Goal: Obtain resource: Download file/media

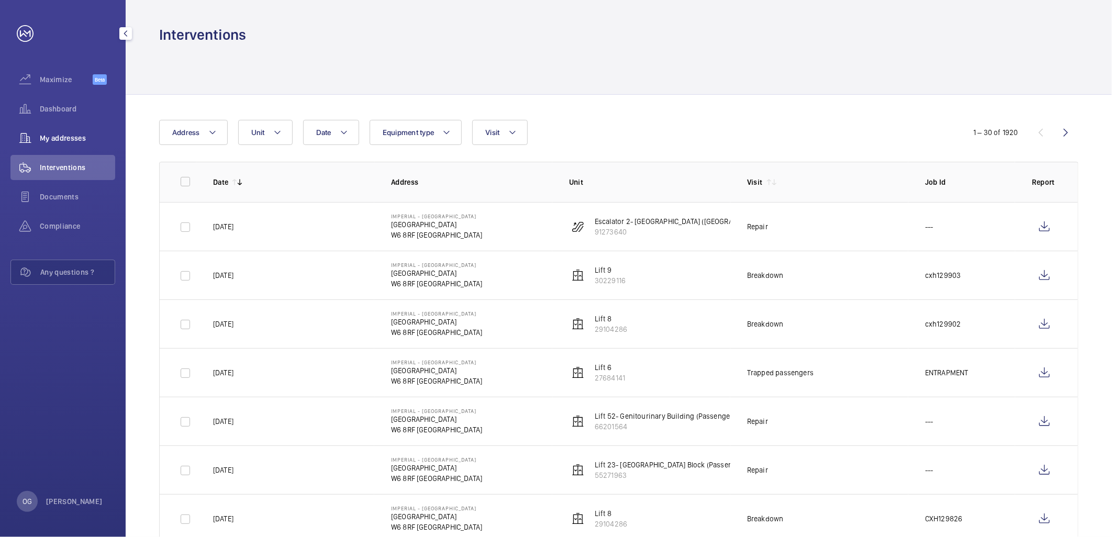
drag, startPoint x: 59, startPoint y: 146, endPoint x: 60, endPoint y: 139, distance: 6.8
click at [60, 146] on div "My addresses" at bounding box center [62, 138] width 105 height 25
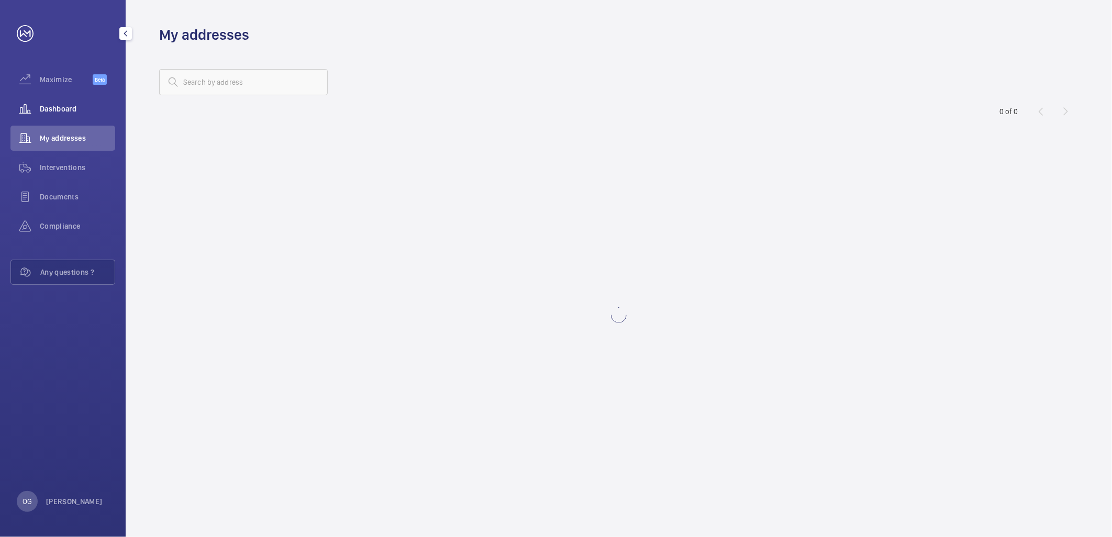
click at [61, 102] on div "Dashboard" at bounding box center [62, 108] width 105 height 25
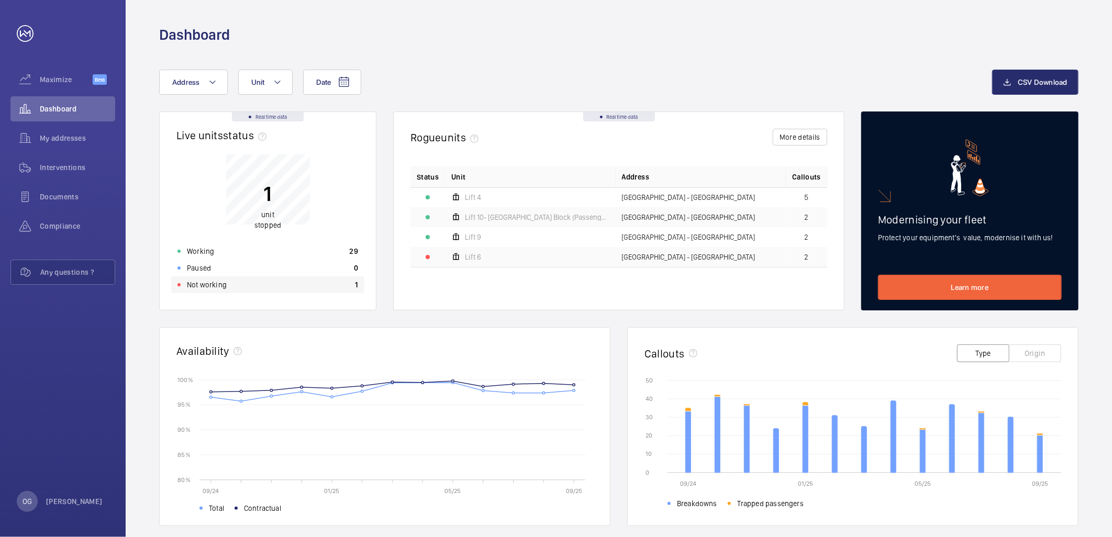
click at [318, 283] on div "Not working 1" at bounding box center [267, 284] width 193 height 17
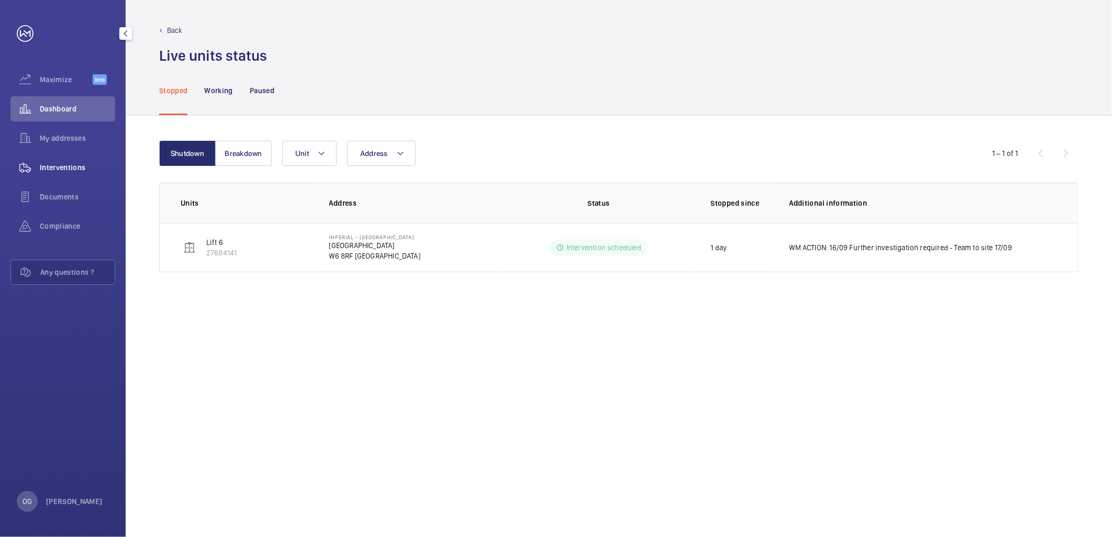
click at [83, 170] on span "Interventions" at bounding box center [77, 167] width 75 height 10
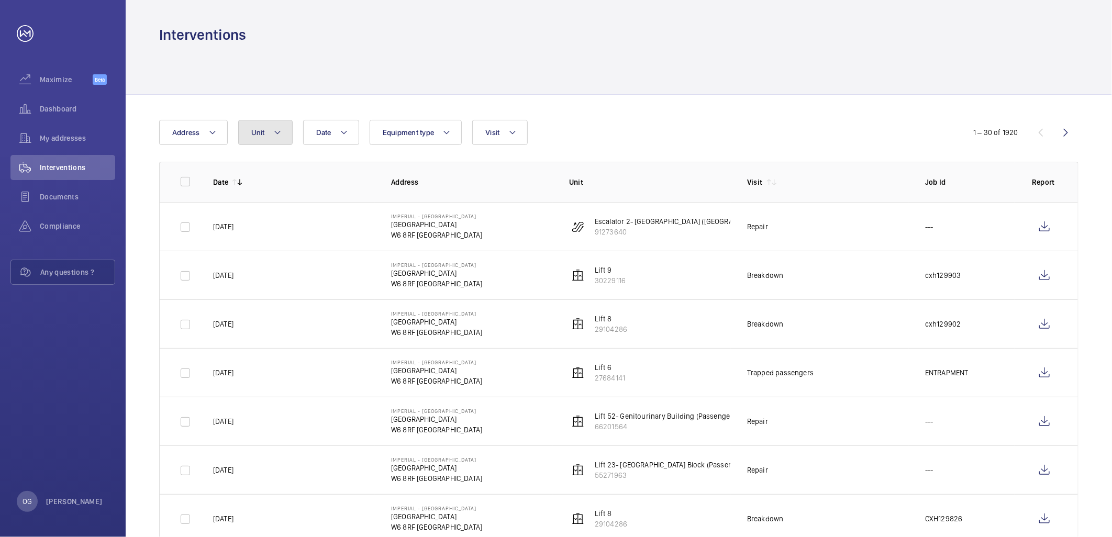
drag, startPoint x: 80, startPoint y: 170, endPoint x: 278, endPoint y: 138, distance: 201.0
click at [279, 139] on button "Unit" at bounding box center [265, 132] width 54 height 25
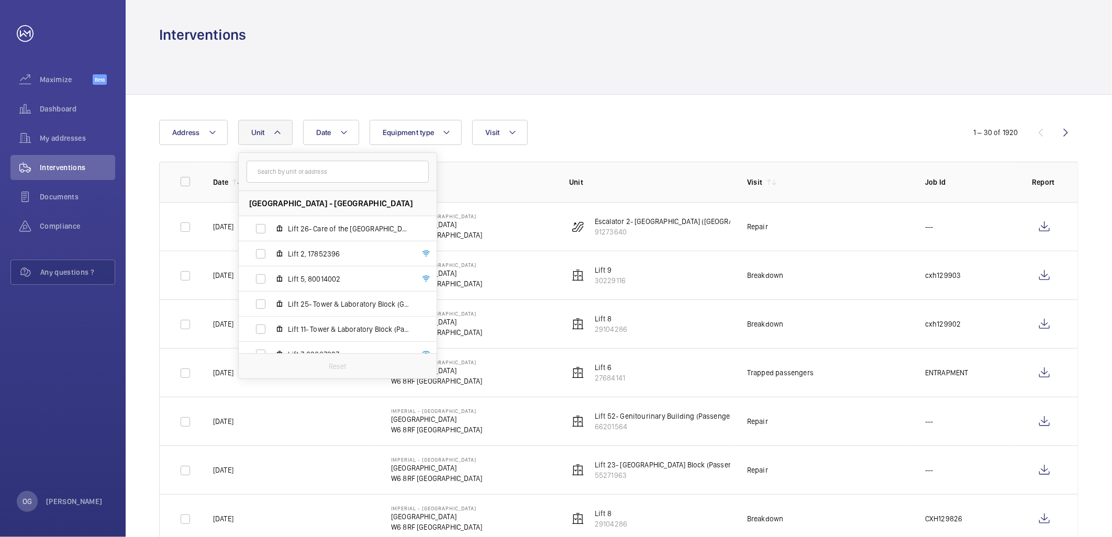
click at [321, 171] on input "text" at bounding box center [338, 172] width 182 height 22
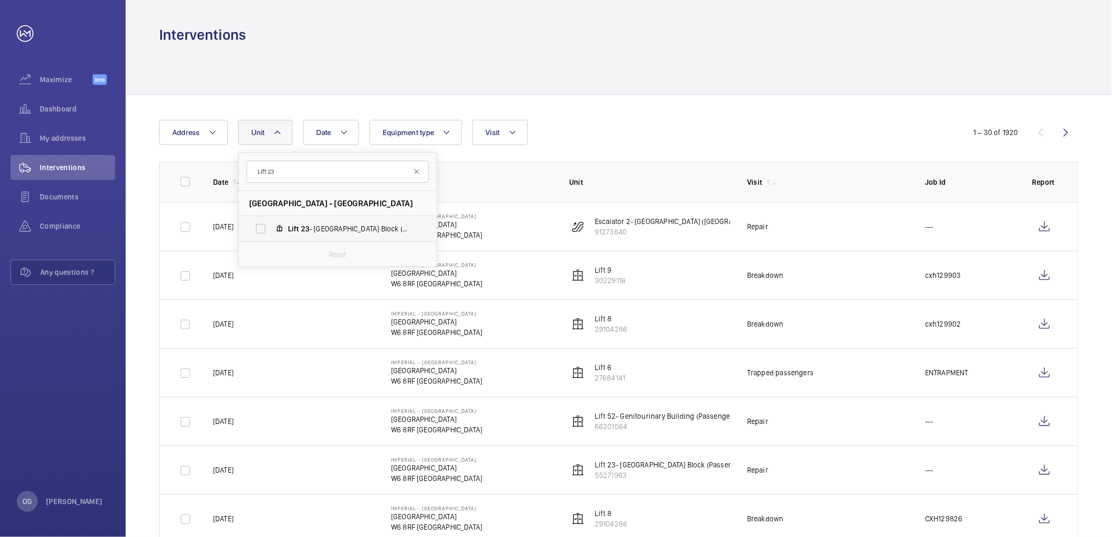
type input "Lift 23"
click at [338, 226] on span "Lift 23 - Tower & Laboratory Block (Passenger), 55271963" at bounding box center [348, 229] width 121 height 10
click at [271, 226] on input "Lift 23 - Tower & Laboratory Block (Passenger), 55271963" at bounding box center [260, 228] width 21 height 21
checkbox input "true"
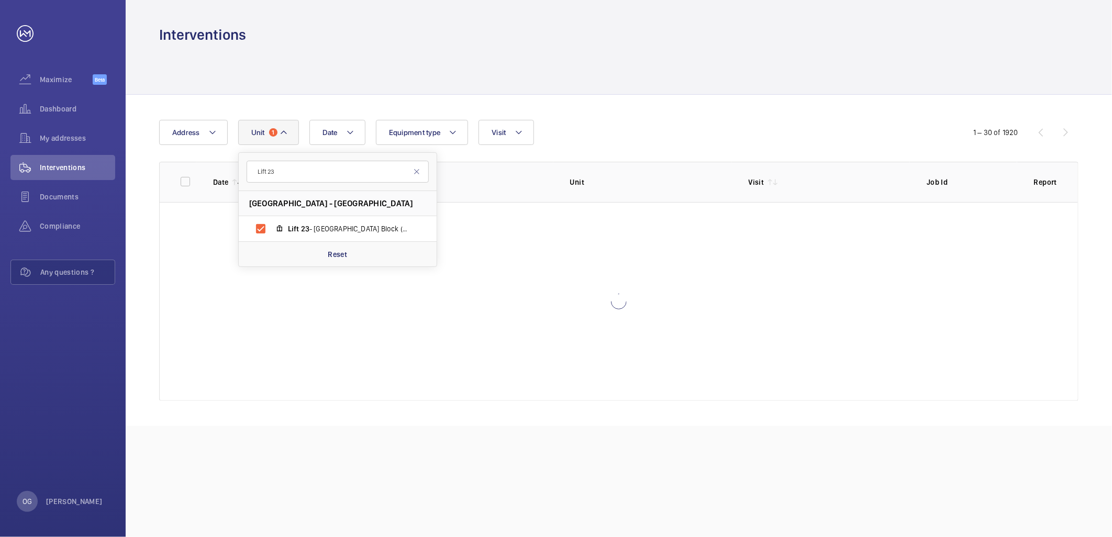
click at [719, 66] on div at bounding box center [618, 70] width 919 height 50
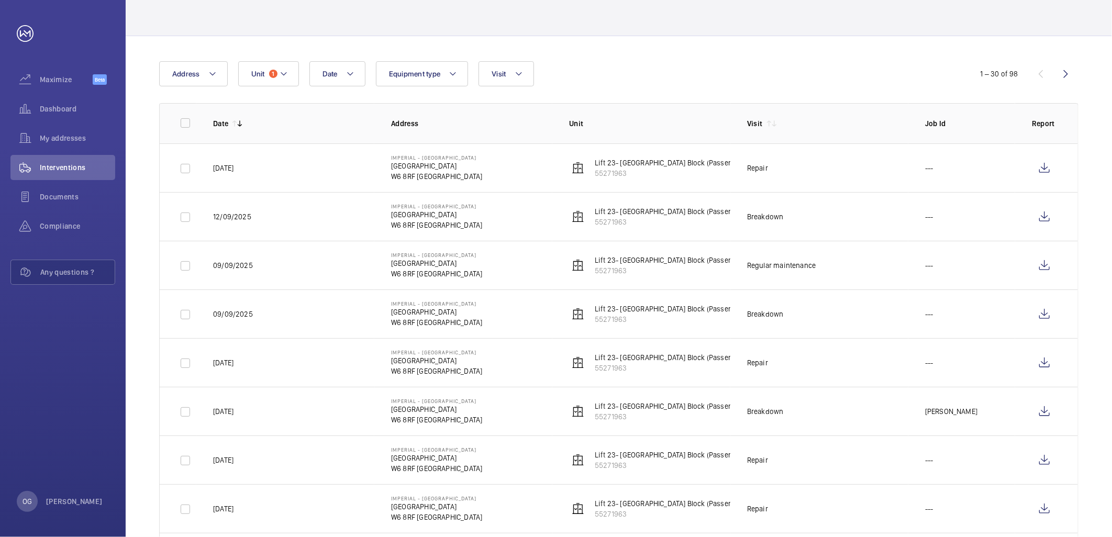
scroll to position [116, 0]
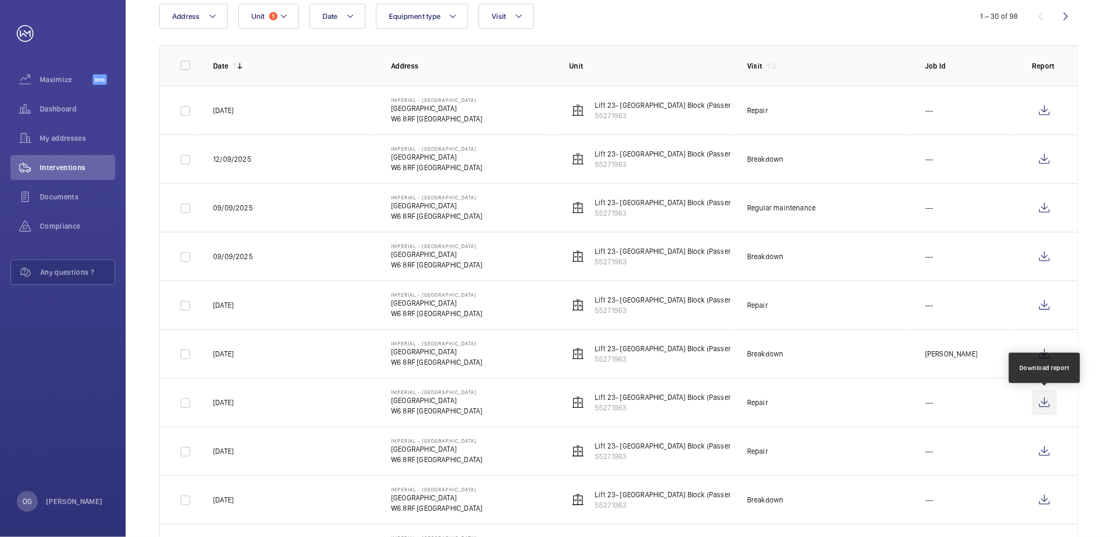
click at [1049, 408] on wm-front-icon-button at bounding box center [1044, 402] width 25 height 25
